Goal: Information Seeking & Learning: Learn about a topic

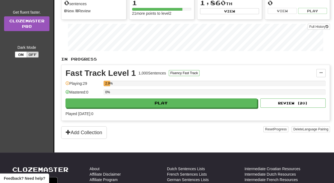
scroll to position [72, 0]
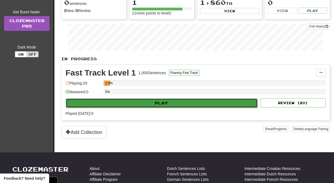
click at [161, 107] on button "Play" at bounding box center [162, 102] width 192 height 9
select select "**"
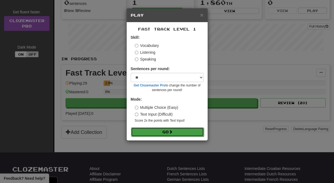
click at [157, 136] on button "Go" at bounding box center [167, 131] width 73 height 9
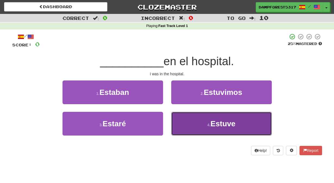
click at [209, 127] on small "4 ." at bounding box center [209, 124] width 3 height 4
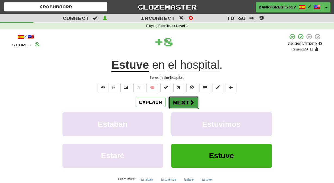
click at [187, 107] on button "Next" at bounding box center [184, 102] width 30 height 13
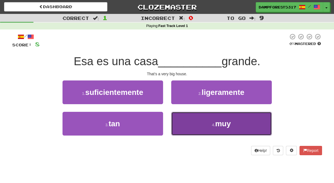
click at [208, 134] on button "4 . muy" at bounding box center [221, 124] width 101 height 24
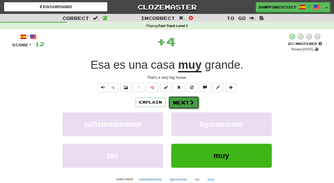
click at [194, 104] on span at bounding box center [192, 102] width 5 height 5
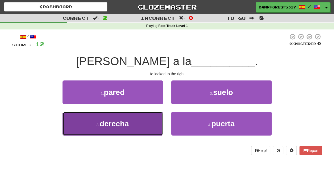
click at [123, 124] on span "derecha" at bounding box center [114, 123] width 29 height 8
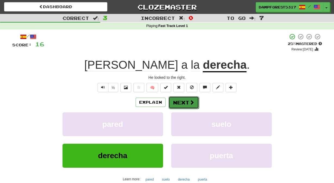
click at [188, 106] on button "Next" at bounding box center [184, 102] width 30 height 13
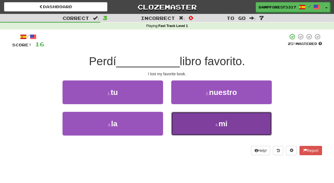
click at [196, 123] on button "4 . mi" at bounding box center [221, 124] width 101 height 24
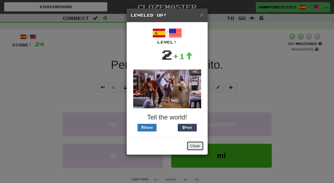
click at [193, 147] on button "Close" at bounding box center [195, 145] width 17 height 9
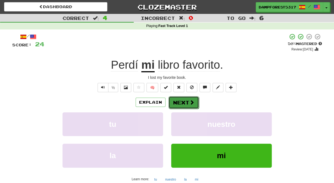
click at [190, 104] on span at bounding box center [192, 102] width 5 height 5
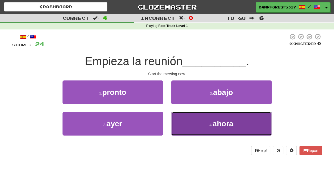
click at [215, 121] on span "ahora" at bounding box center [223, 123] width 21 height 8
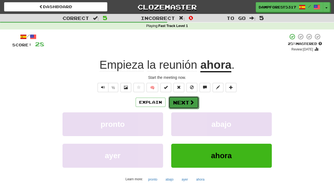
click at [180, 106] on button "Next" at bounding box center [184, 102] width 30 height 13
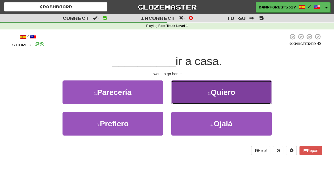
click at [221, 99] on button "2 . Quiero" at bounding box center [221, 92] width 101 height 24
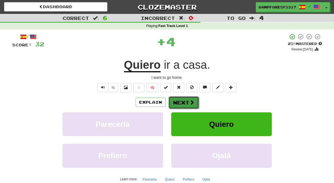
click at [184, 107] on button "Next" at bounding box center [184, 102] width 30 height 13
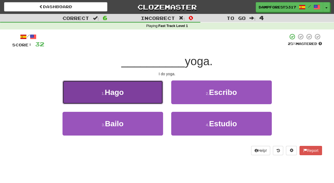
click at [132, 93] on button "1 . Hago" at bounding box center [113, 92] width 101 height 24
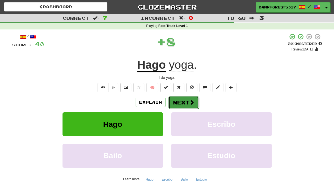
click at [175, 109] on button "Next" at bounding box center [184, 102] width 30 height 13
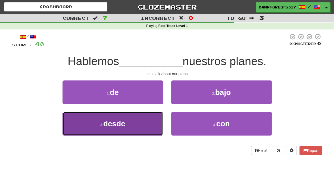
click at [123, 124] on span "desde" at bounding box center [114, 123] width 22 height 8
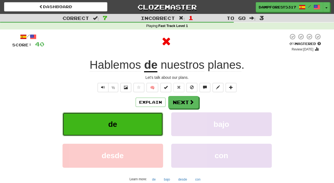
click at [144, 124] on button "de" at bounding box center [113, 124] width 101 height 24
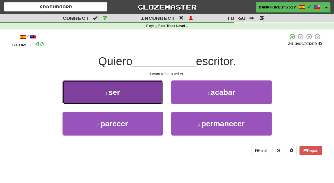
click at [131, 91] on button "1 . ser" at bounding box center [113, 92] width 101 height 24
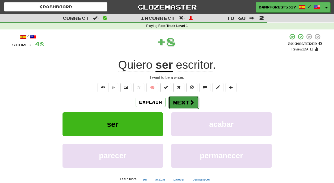
click at [184, 107] on button "Next" at bounding box center [184, 102] width 30 height 13
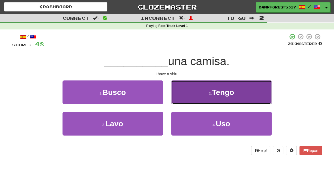
click at [199, 99] on button "2 . Tengo" at bounding box center [221, 92] width 101 height 24
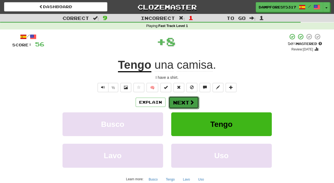
click at [188, 102] on button "Next" at bounding box center [184, 102] width 30 height 13
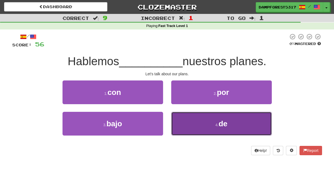
click at [190, 126] on button "4 . de" at bounding box center [221, 124] width 101 height 24
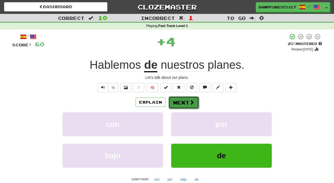
click at [188, 106] on button "Next" at bounding box center [184, 102] width 30 height 13
